Goal: Use online tool/utility: Use online tool/utility

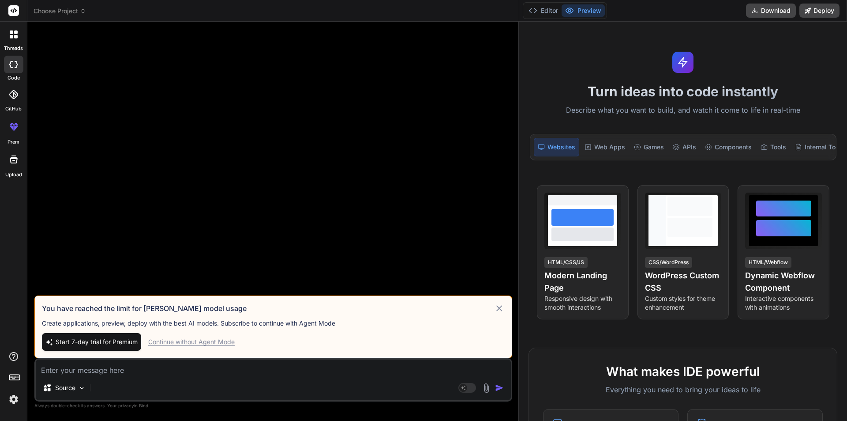
click at [12, 130] on icon at bounding box center [13, 126] width 11 height 11
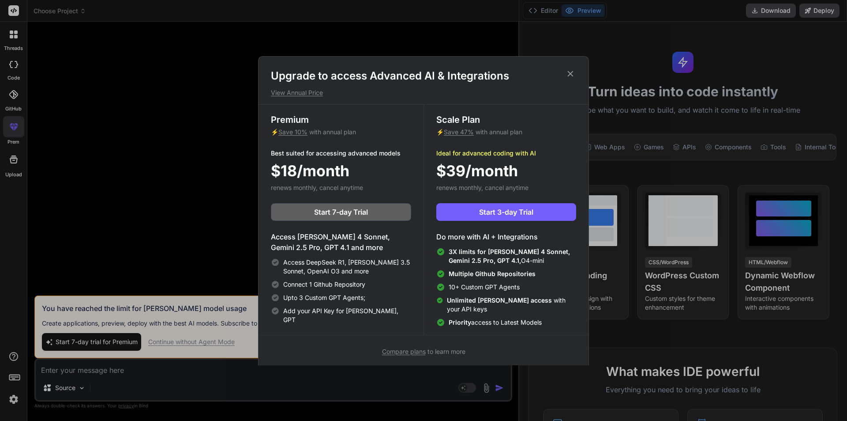
click at [571, 72] on icon at bounding box center [571, 74] width 10 height 10
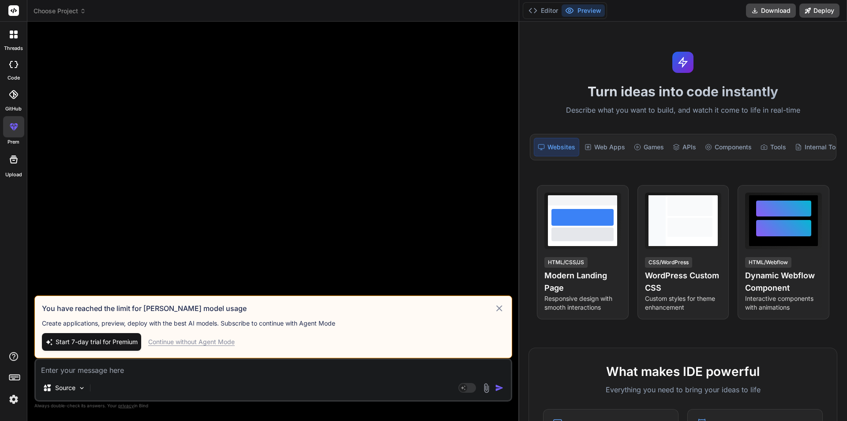
click at [9, 106] on label "GitHub" at bounding box center [13, 109] width 16 height 8
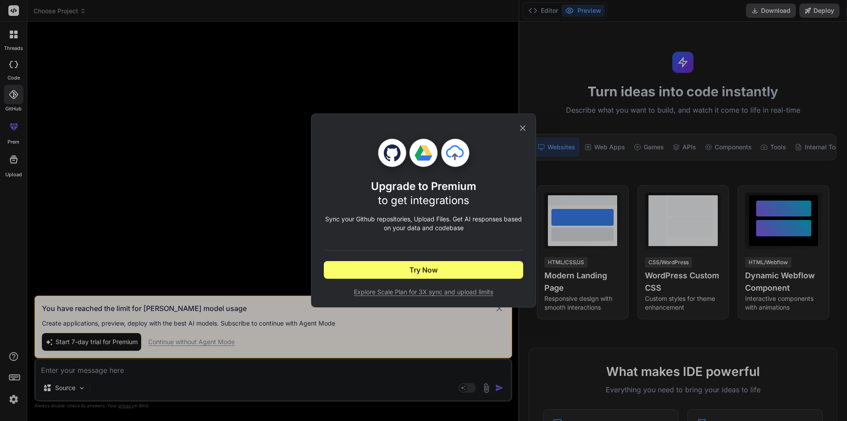
click at [527, 126] on icon at bounding box center [523, 128] width 10 height 10
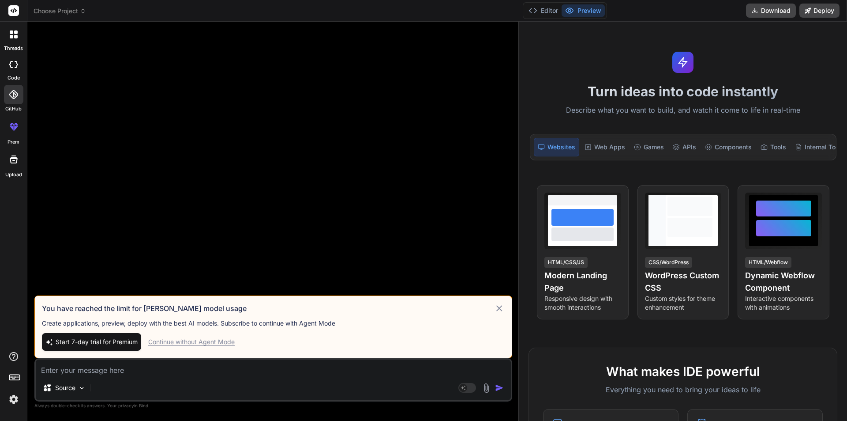
click at [11, 64] on icon at bounding box center [13, 64] width 9 height 7
click at [10, 40] on div at bounding box center [13, 34] width 19 height 19
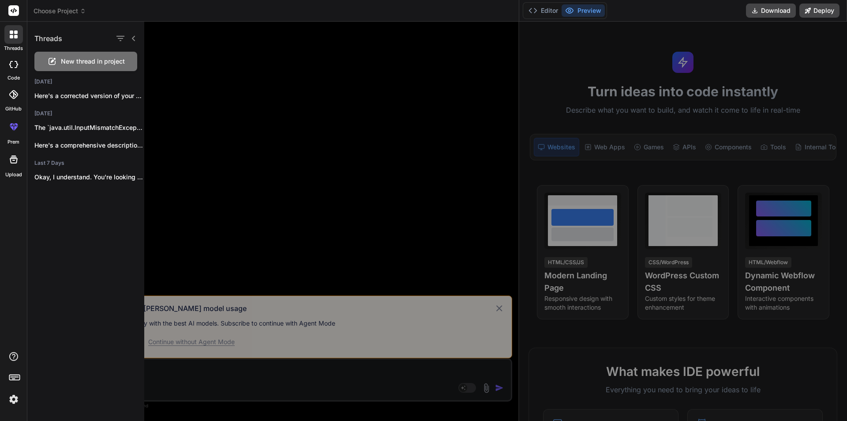
click at [347, 117] on div at bounding box center [509, 221] width 730 height 399
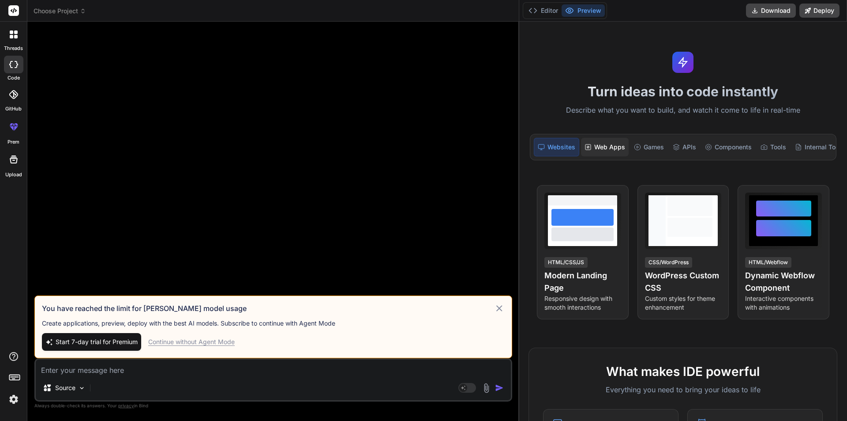
click at [606, 147] on div "Web Apps" at bounding box center [605, 147] width 48 height 19
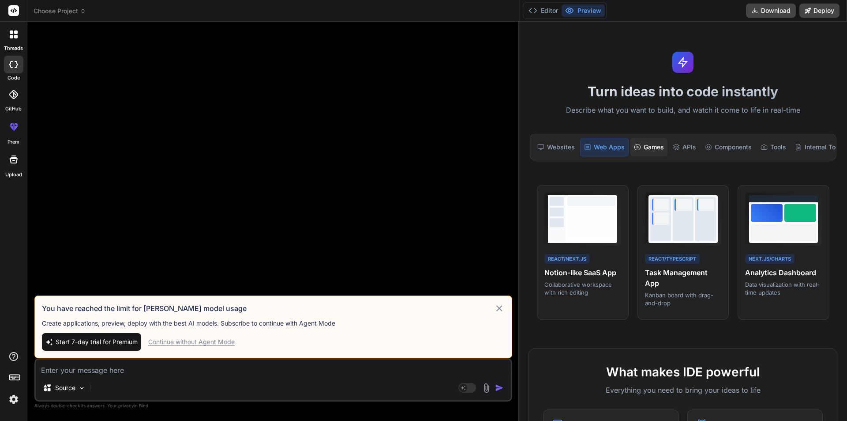
click at [657, 148] on div "Games" at bounding box center [649, 147] width 37 height 19
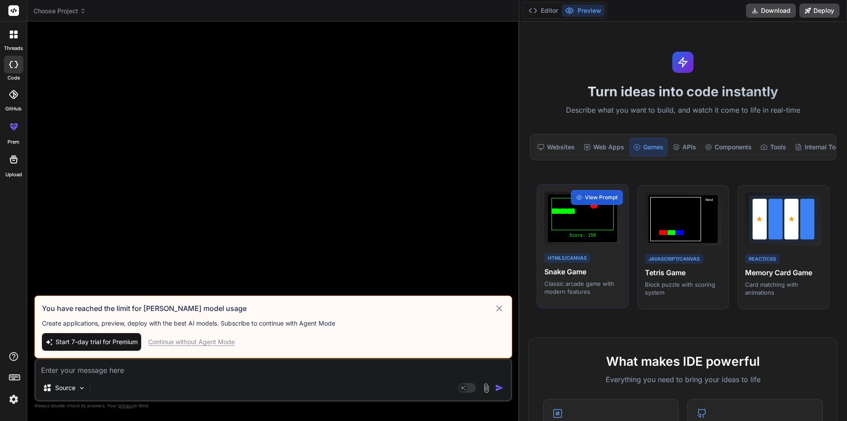
click at [588, 211] on div at bounding box center [583, 214] width 62 height 32
click at [602, 198] on span "View Prompt" at bounding box center [601, 197] width 33 height 8
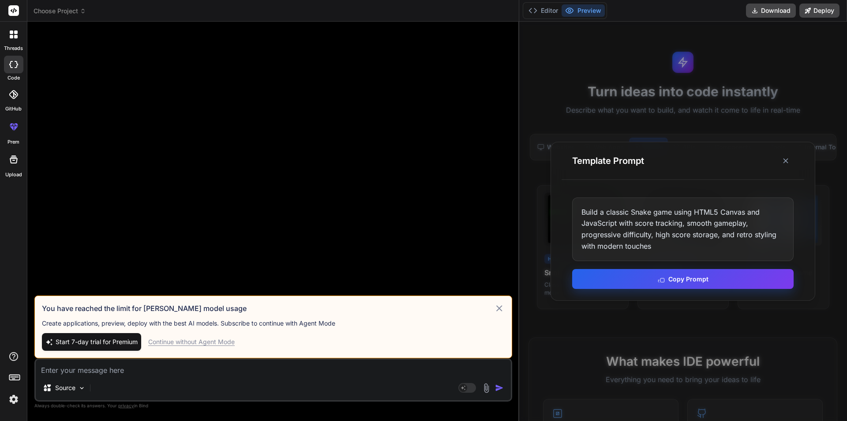
click at [701, 278] on button "Copy Prompt" at bounding box center [683, 279] width 222 height 20
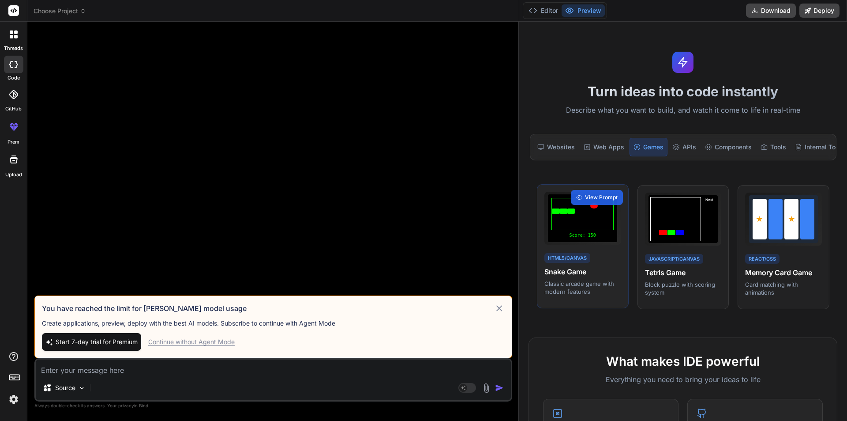
click at [569, 295] on p "Classic arcade game with modern features" at bounding box center [583, 287] width 77 height 16
click at [692, 147] on div "APIs" at bounding box center [685, 147] width 30 height 19
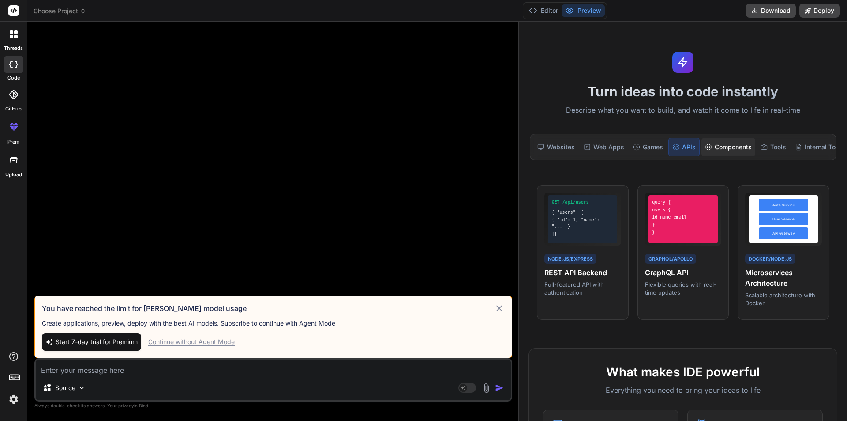
drag, startPoint x: 740, startPoint y: 147, endPoint x: 732, endPoint y: 147, distance: 8.0
click at [739, 146] on div "Components" at bounding box center [729, 147] width 54 height 19
